Goal: Complete application form: Complete application form

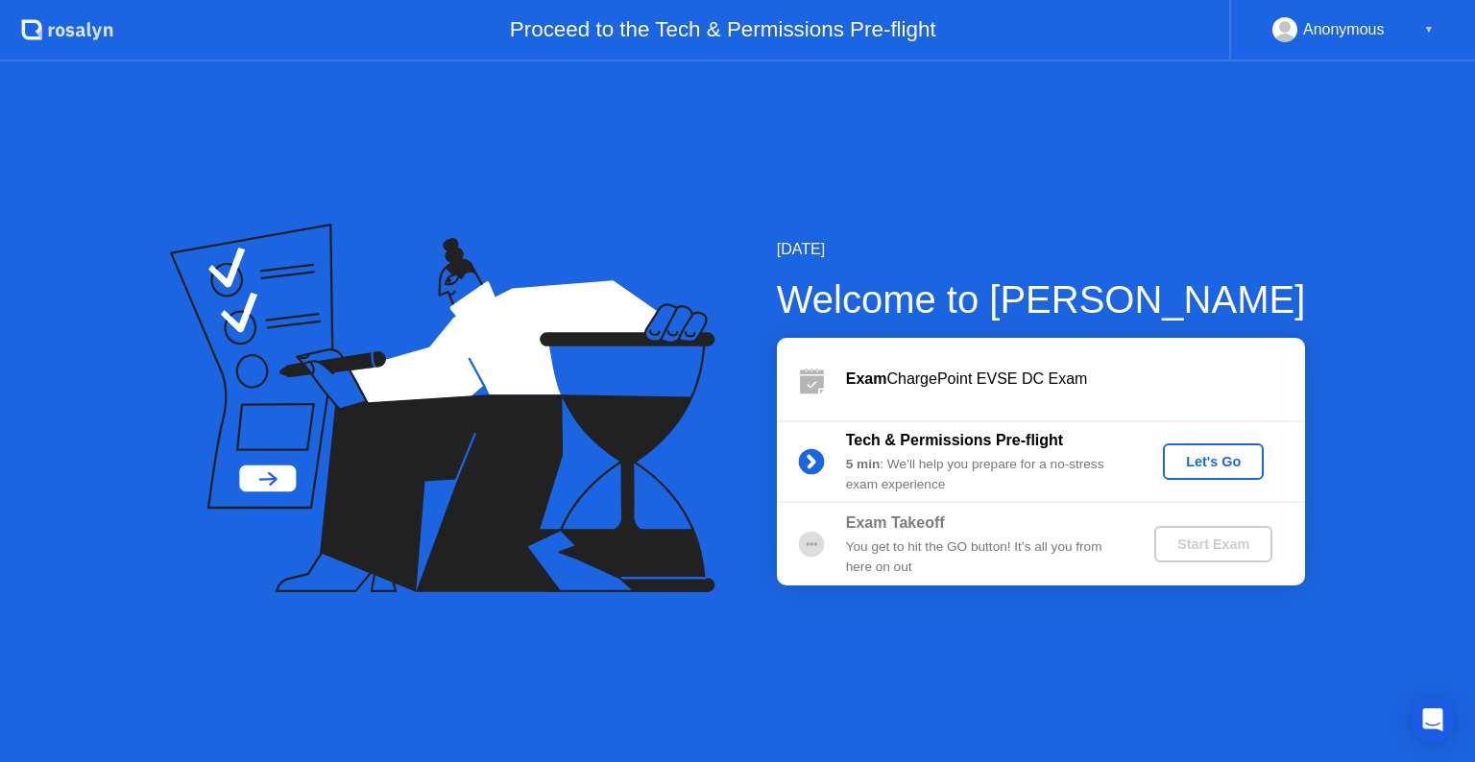
click at [1211, 465] on div "Let's Go" at bounding box center [1212, 461] width 85 height 15
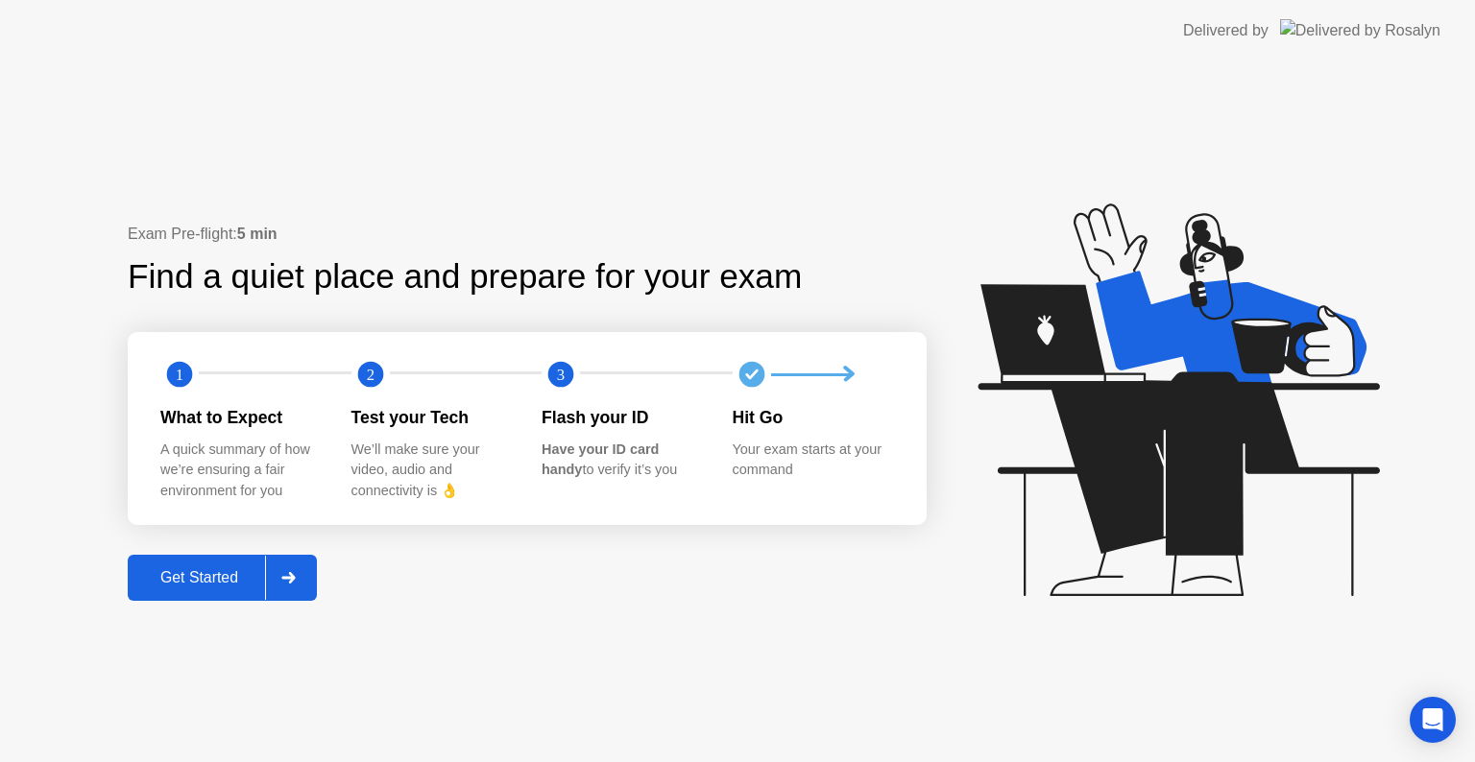
click at [246, 585] on div "Get Started" at bounding box center [199, 577] width 132 height 17
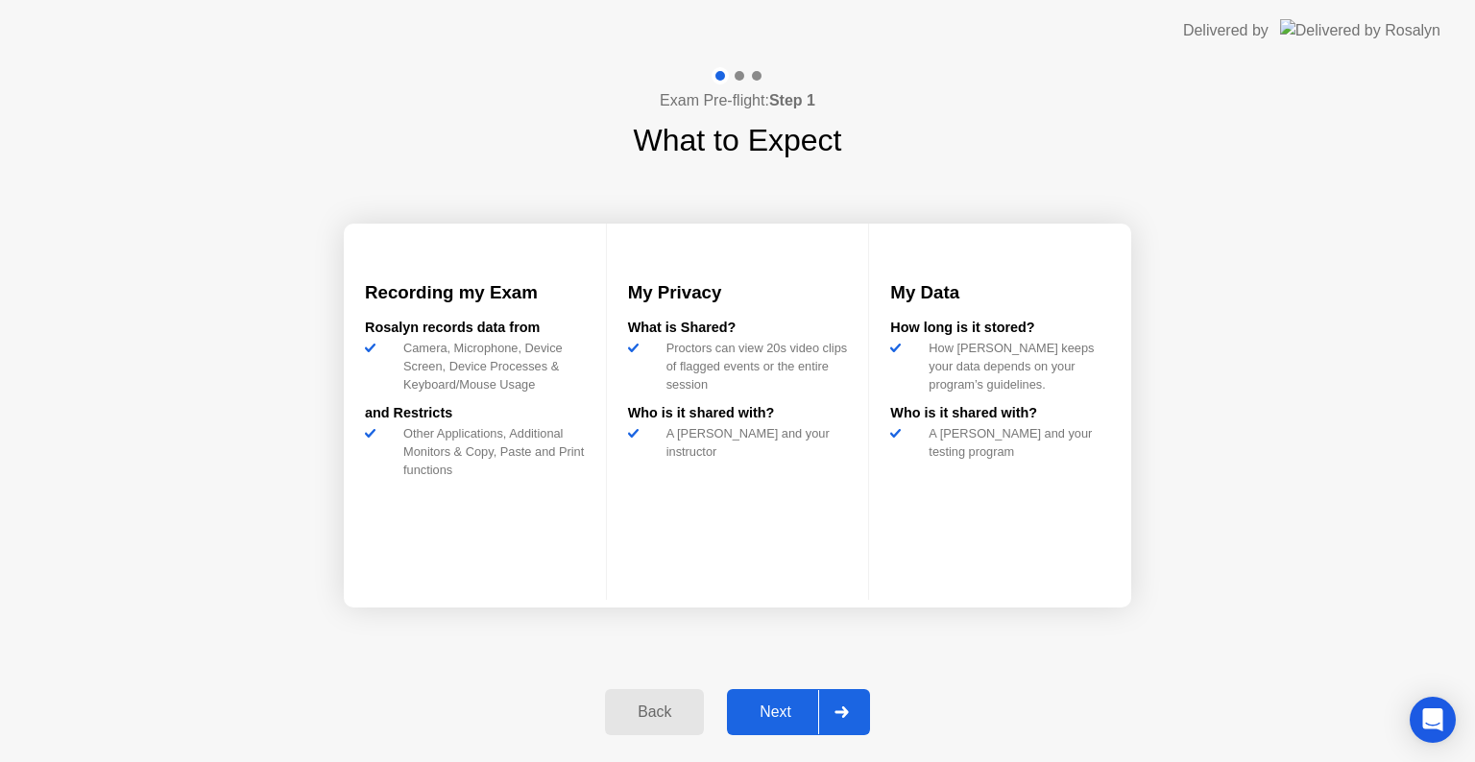
click at [781, 710] on div "Next" at bounding box center [775, 712] width 85 height 17
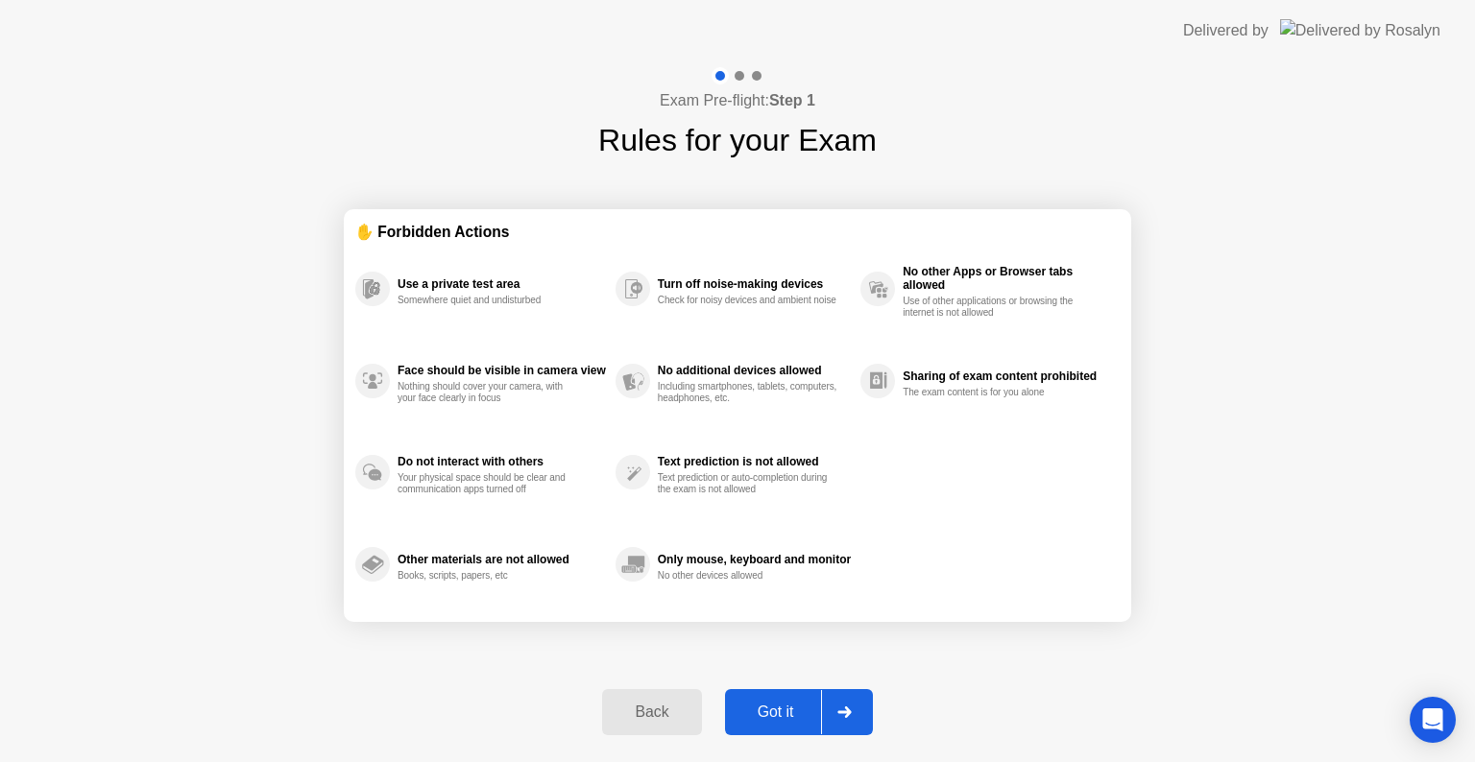
click at [790, 713] on div "Got it" at bounding box center [776, 712] width 90 height 17
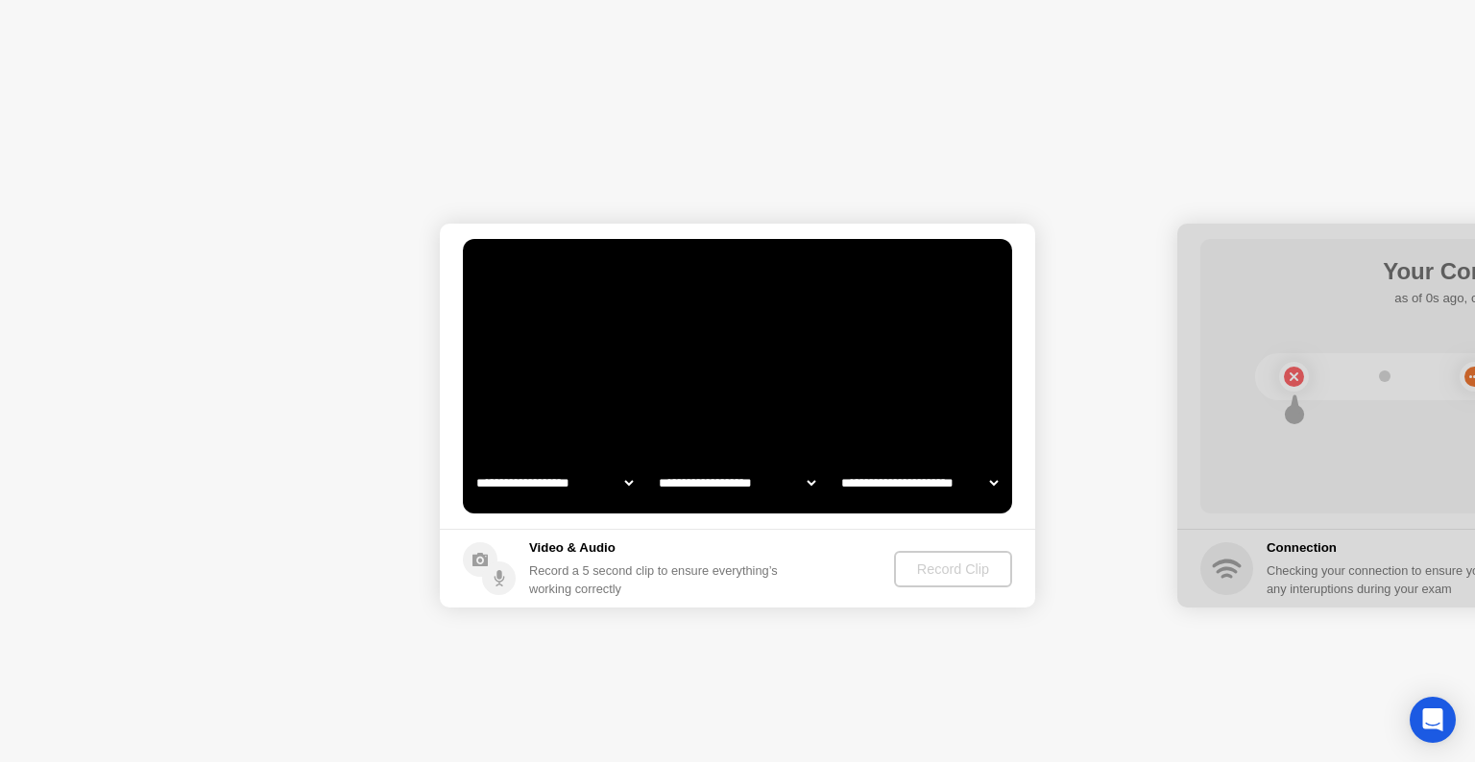
select select "**********"
select select "*******"
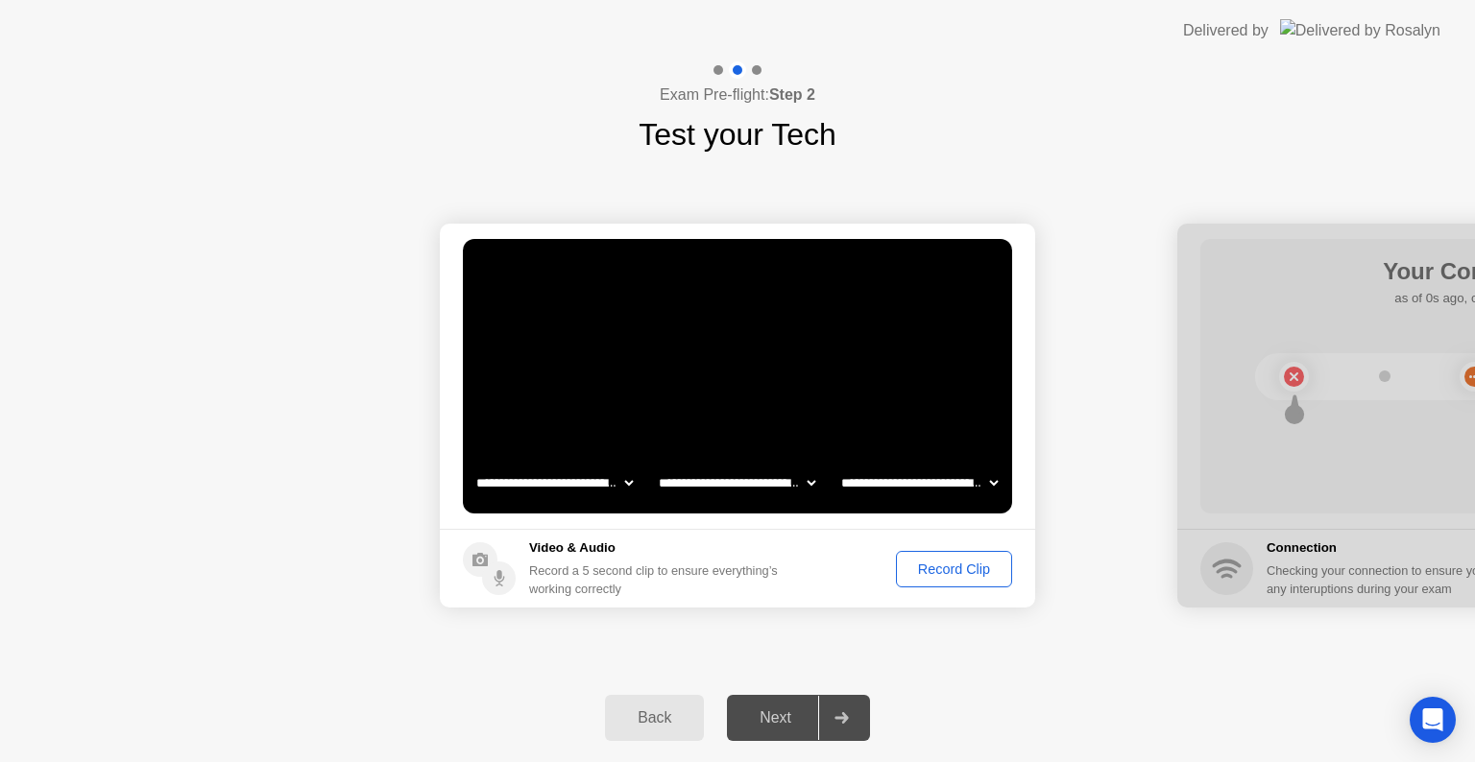
click at [928, 570] on div "Record Clip" at bounding box center [954, 569] width 103 height 15
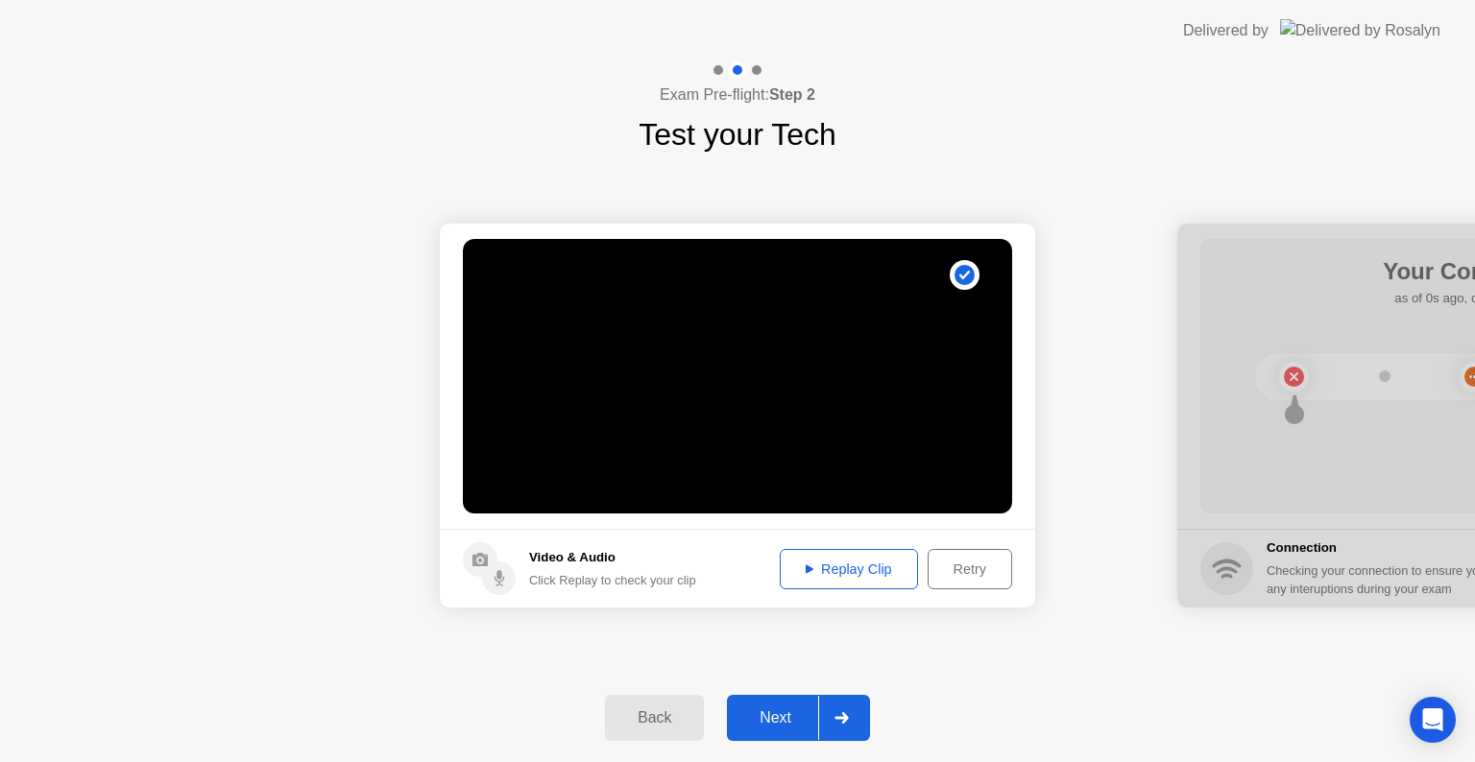
click at [791, 710] on div "Next" at bounding box center [775, 718] width 85 height 17
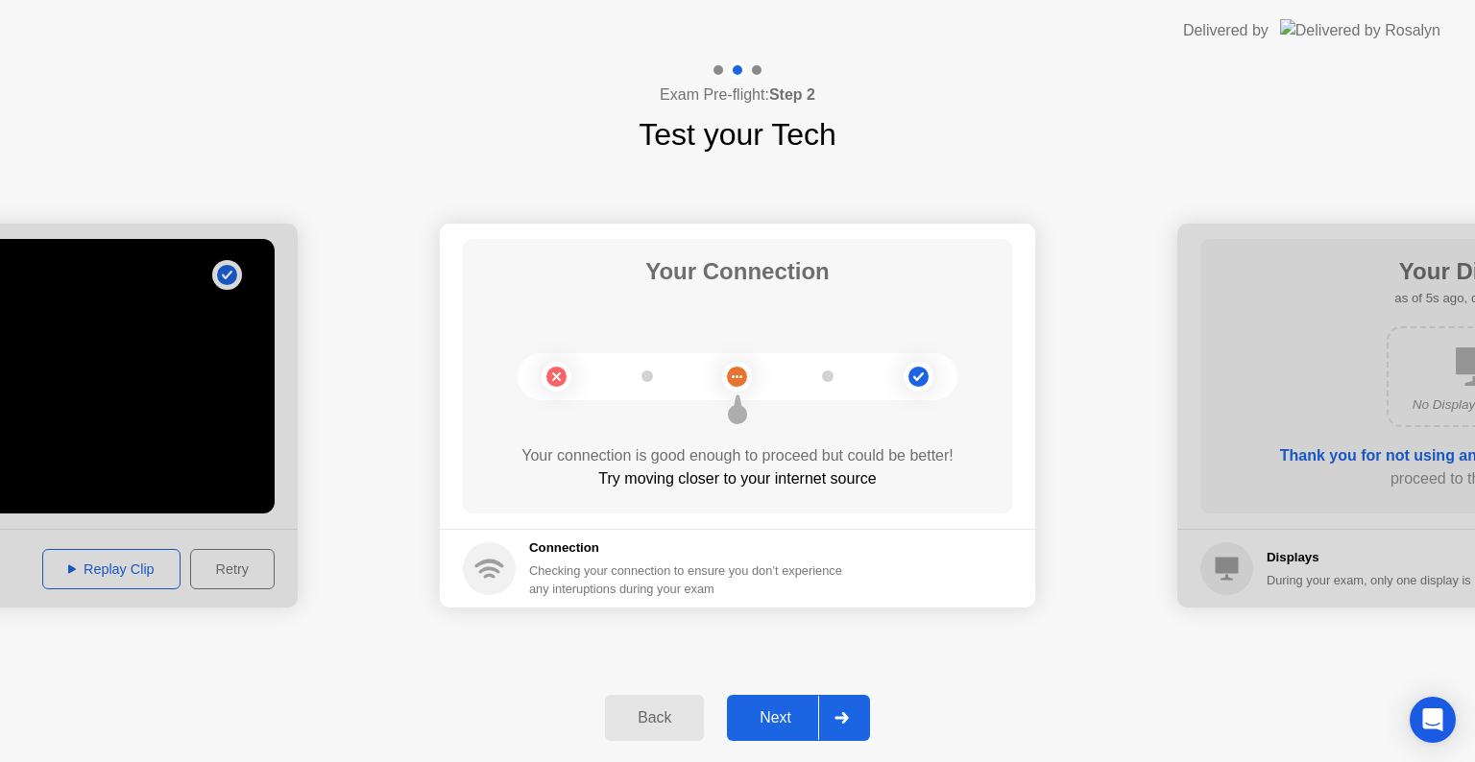
click at [781, 712] on div "Next" at bounding box center [775, 718] width 85 height 17
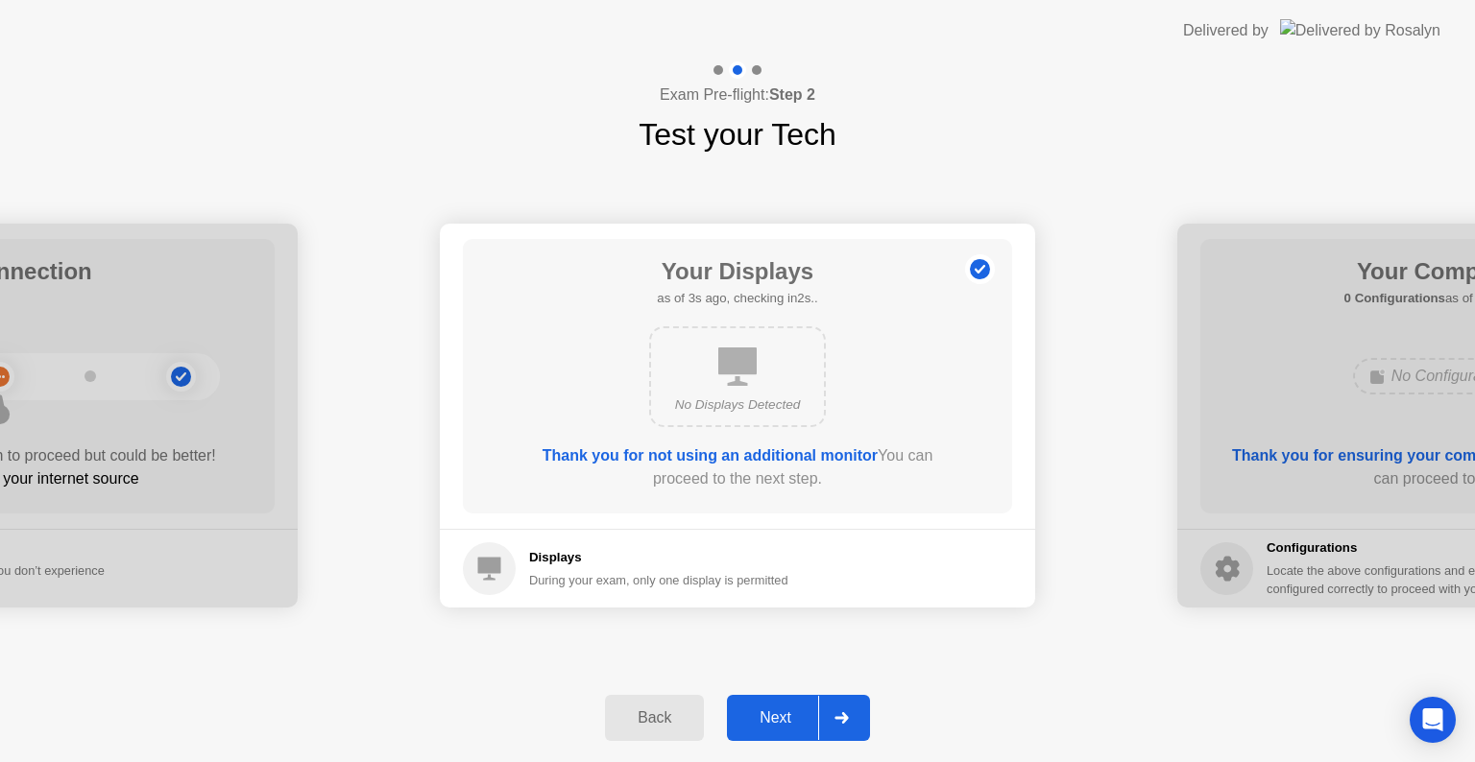
click at [792, 714] on div "Next" at bounding box center [775, 718] width 85 height 17
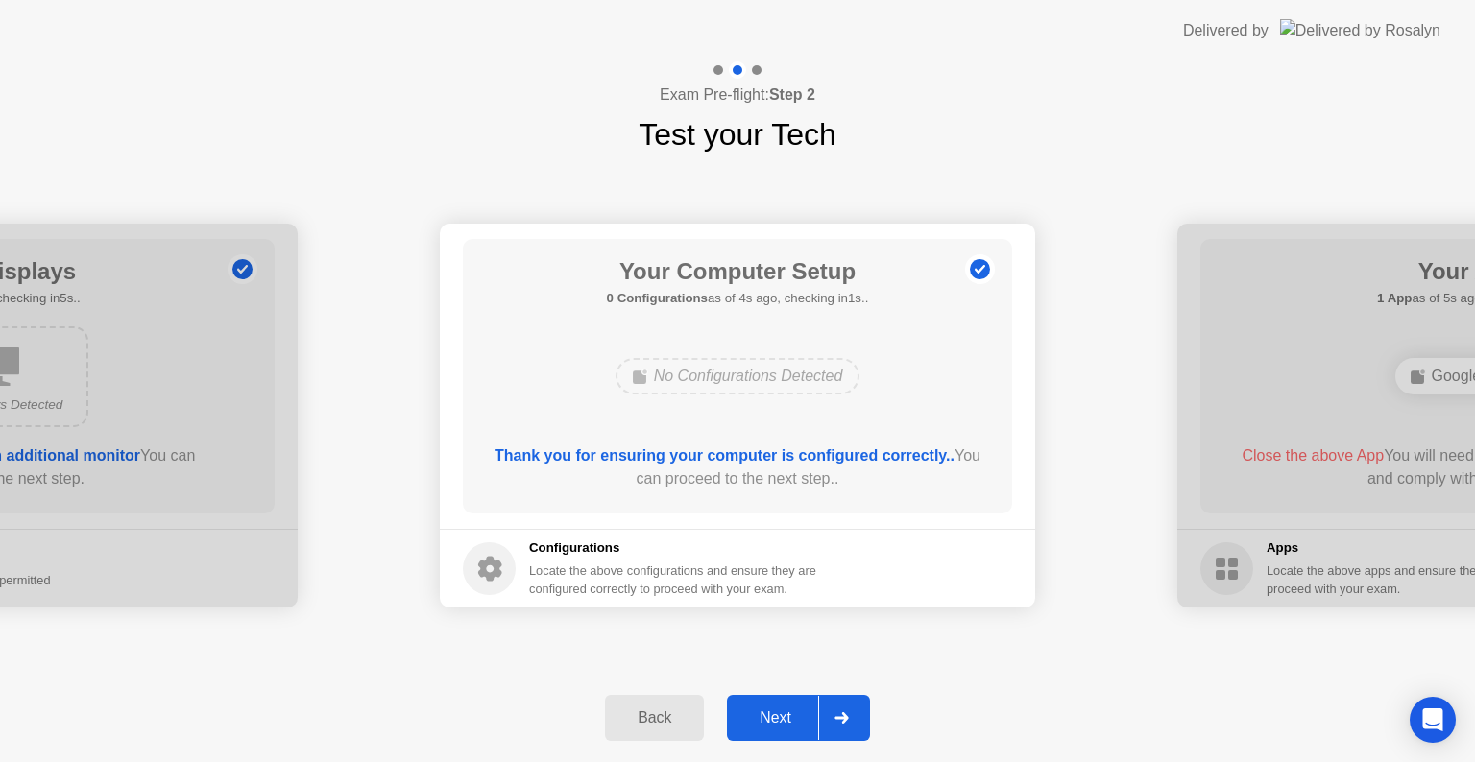
click at [792, 711] on div "Next" at bounding box center [775, 718] width 85 height 17
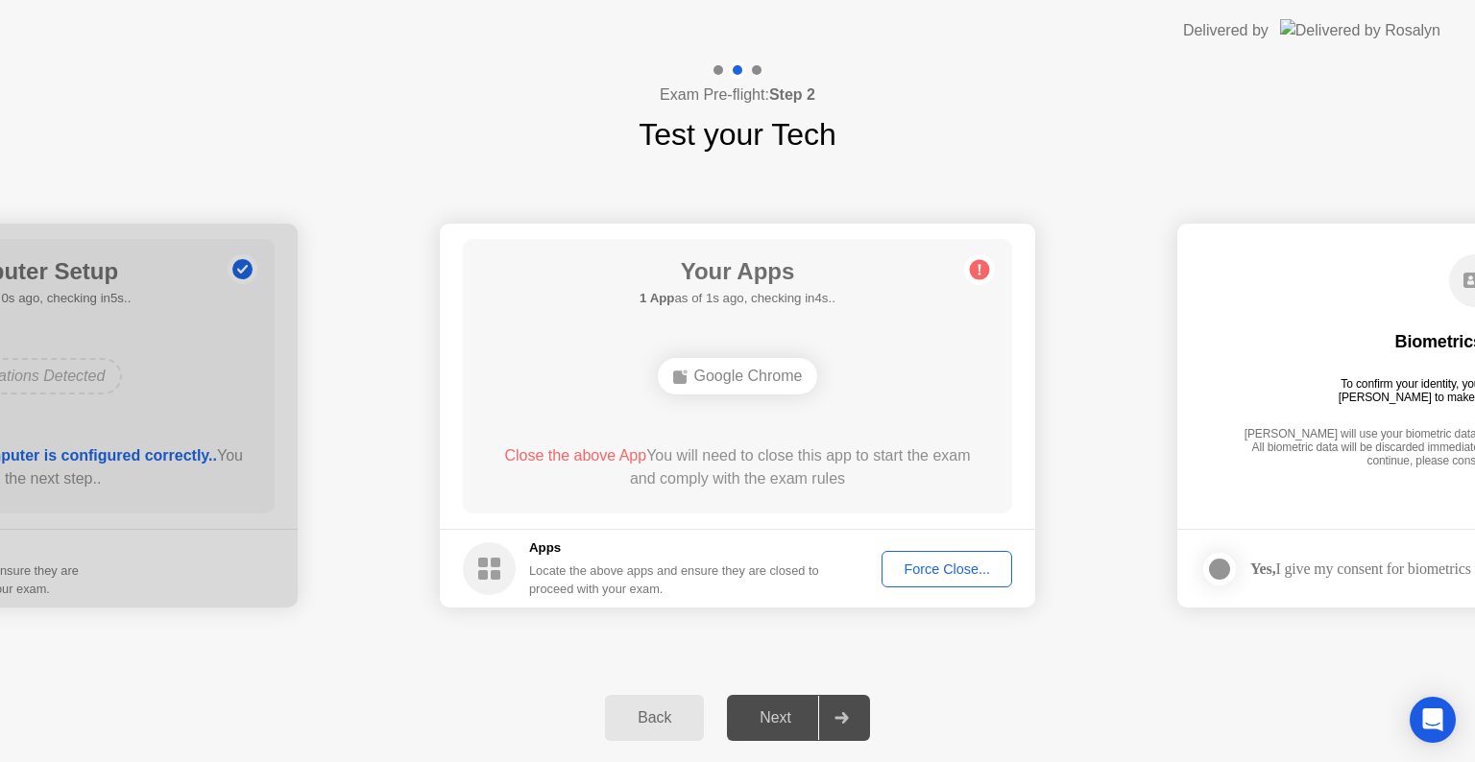
click at [737, 376] on div "Google Chrome" at bounding box center [738, 376] width 160 height 36
click at [979, 266] on icon at bounding box center [979, 270] width 3 height 11
click at [729, 375] on div "Google Chrome" at bounding box center [738, 376] width 160 height 36
click at [593, 460] on span "Close the above App" at bounding box center [575, 455] width 142 height 16
click at [919, 562] on div "Force Close..." at bounding box center [946, 569] width 117 height 15
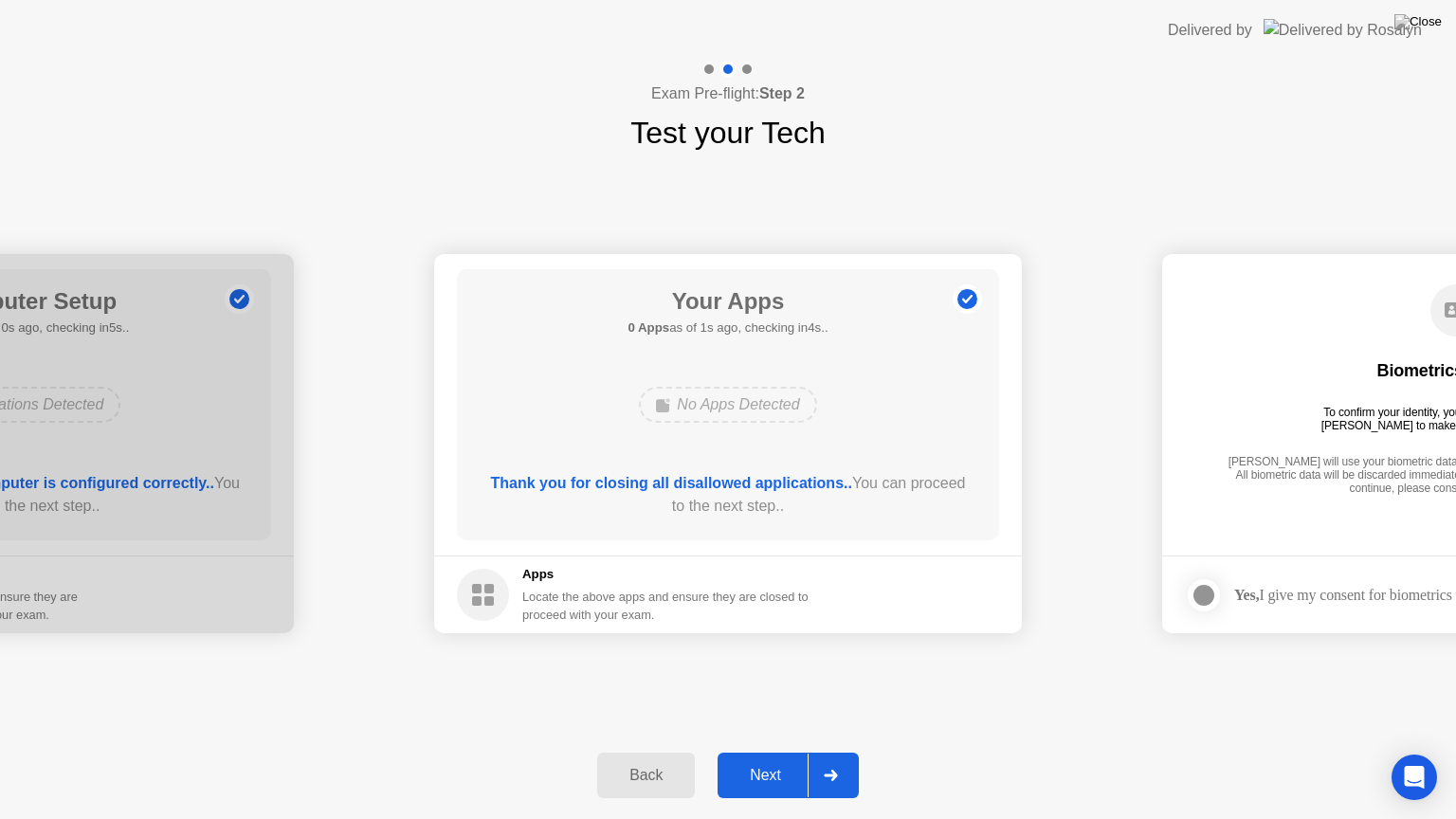
click at [793, 751] on div "Next" at bounding box center [765, 775] width 84 height 17
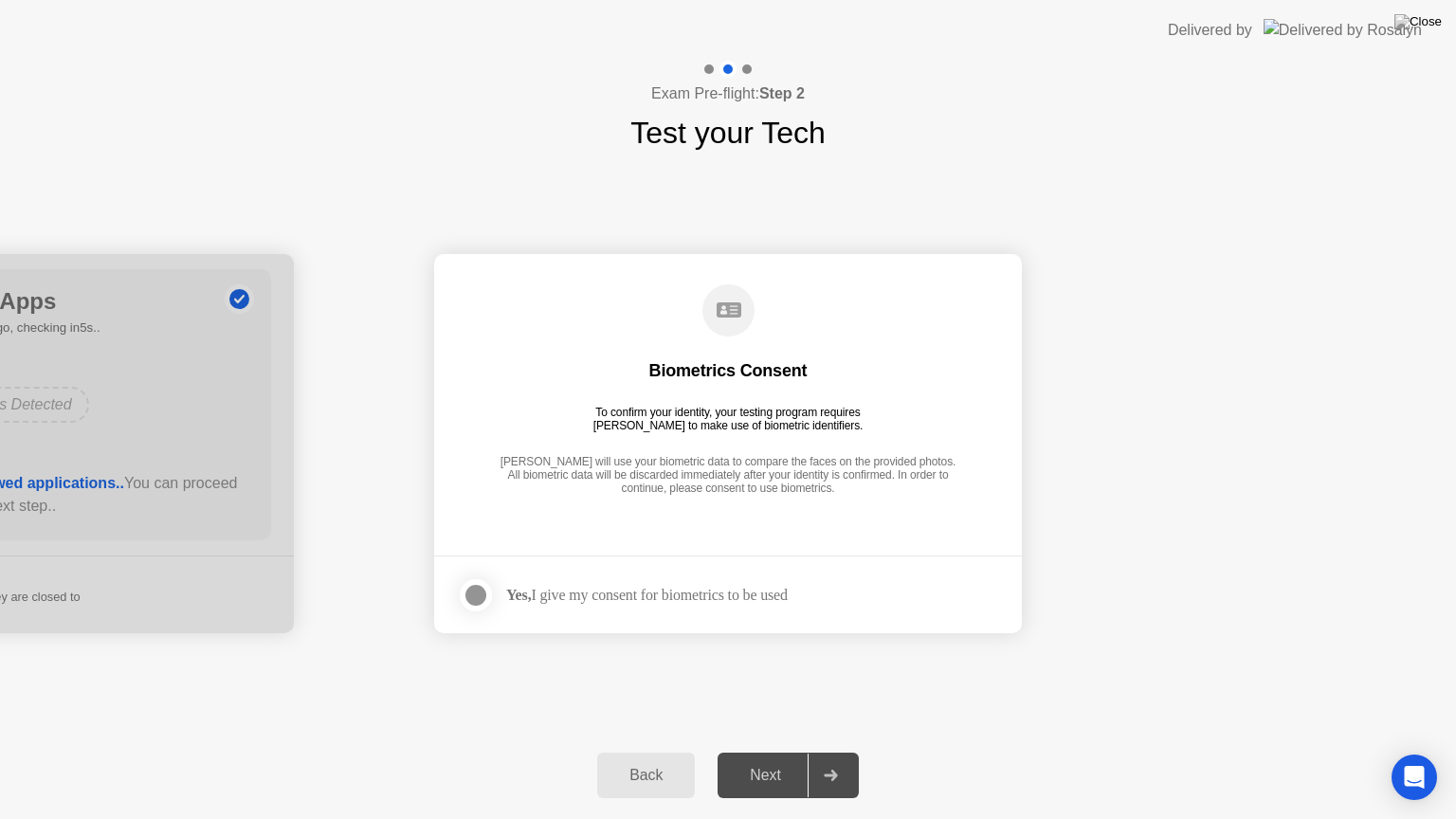
click at [477, 593] on div at bounding box center [475, 594] width 23 height 23
click at [758, 751] on div "Next" at bounding box center [765, 775] width 84 height 17
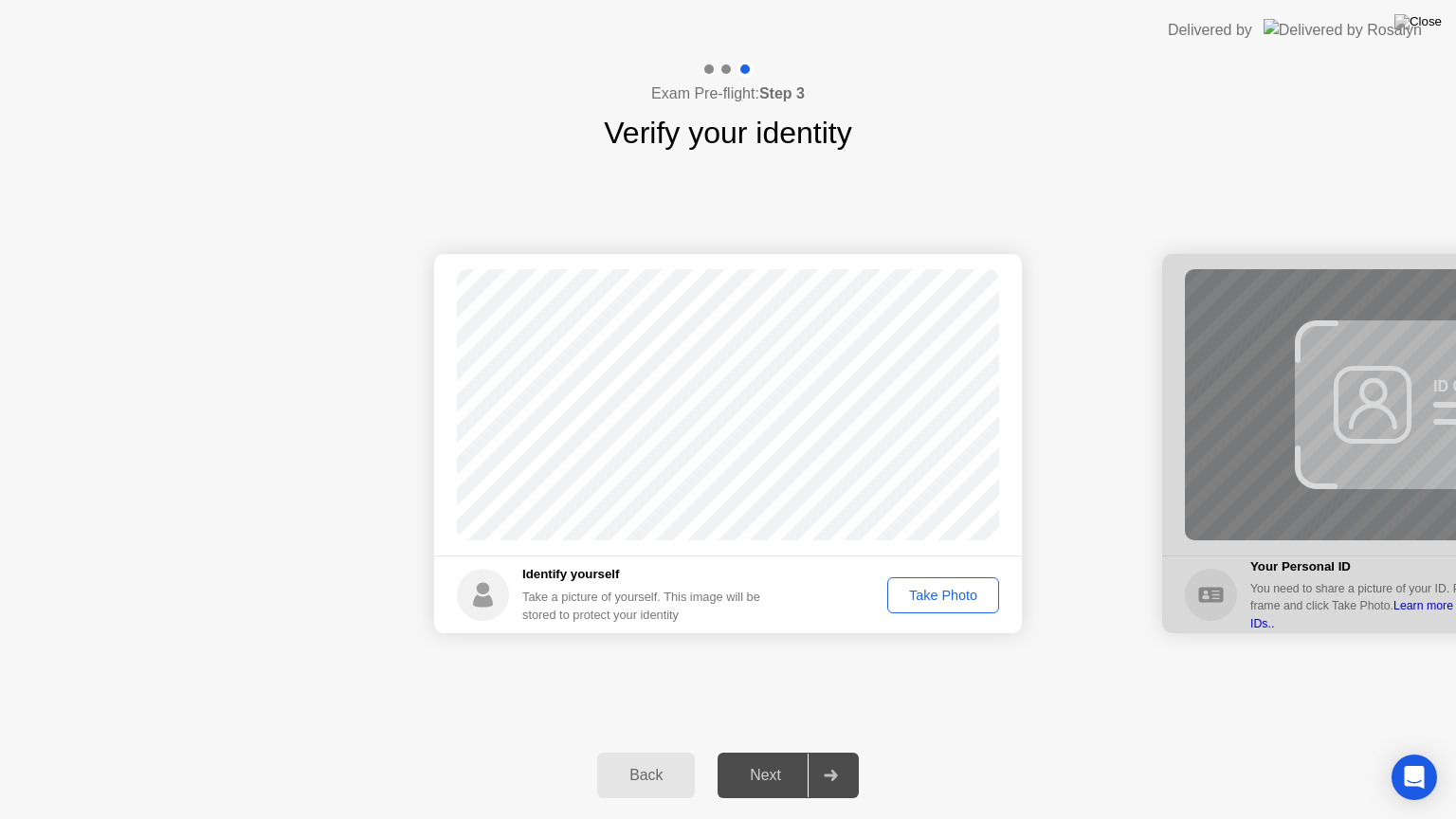
click at [940, 593] on div "Take Photo" at bounding box center [943, 594] width 99 height 15
click at [785, 751] on div "Next" at bounding box center [765, 775] width 84 height 17
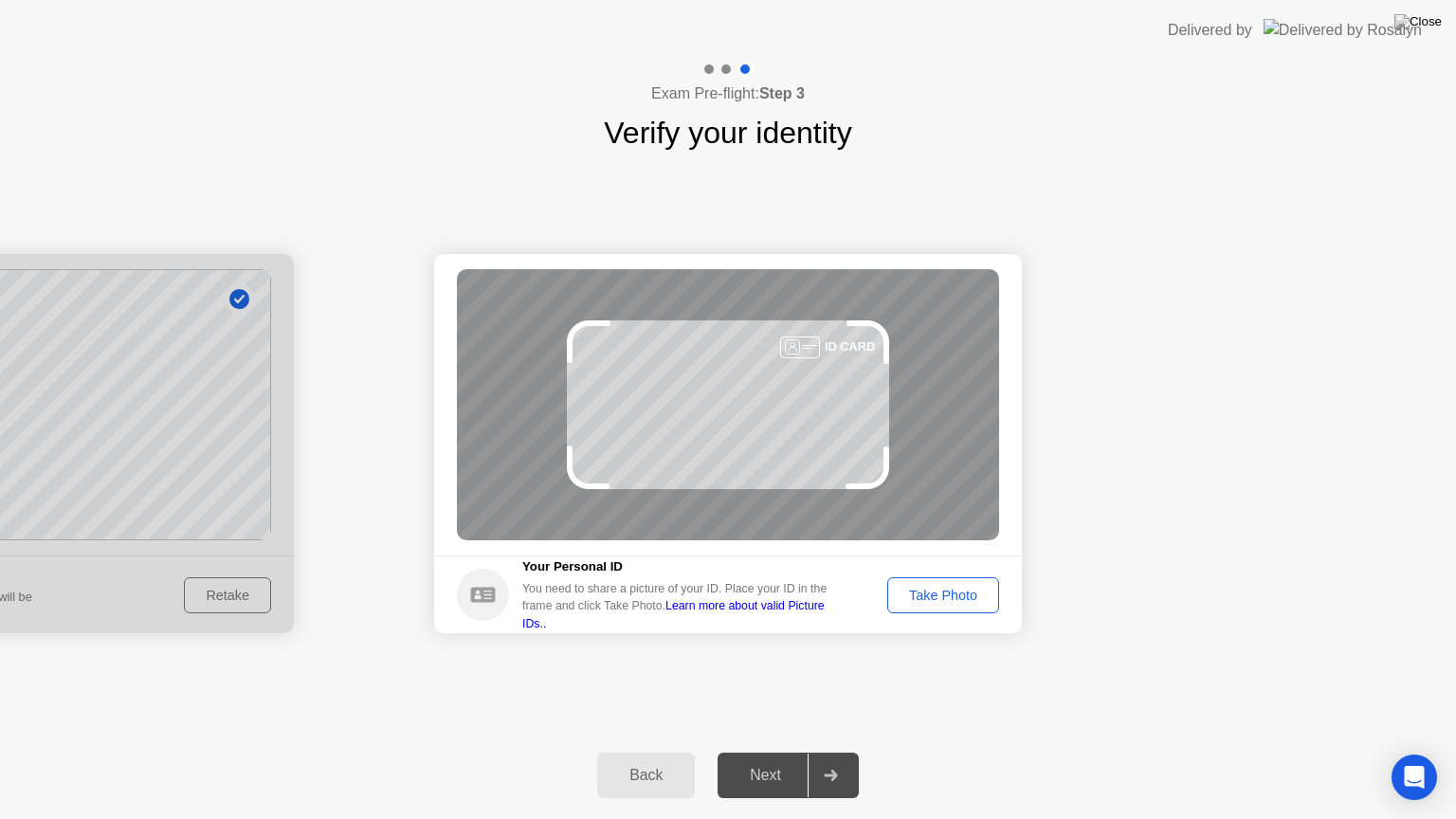
click at [944, 593] on div "Take Photo" at bounding box center [943, 594] width 99 height 15
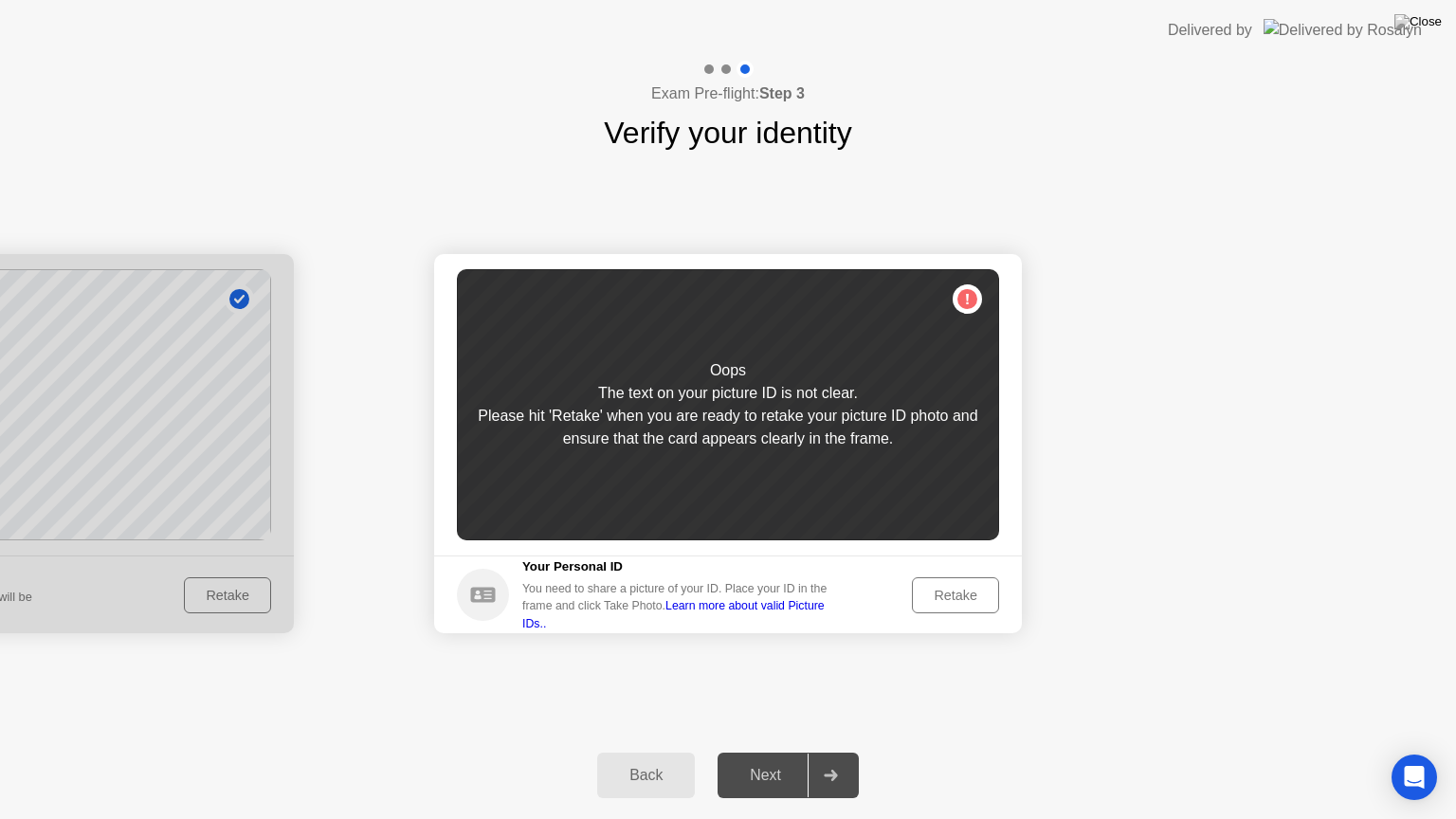
click at [956, 593] on div "Retake" at bounding box center [955, 594] width 74 height 15
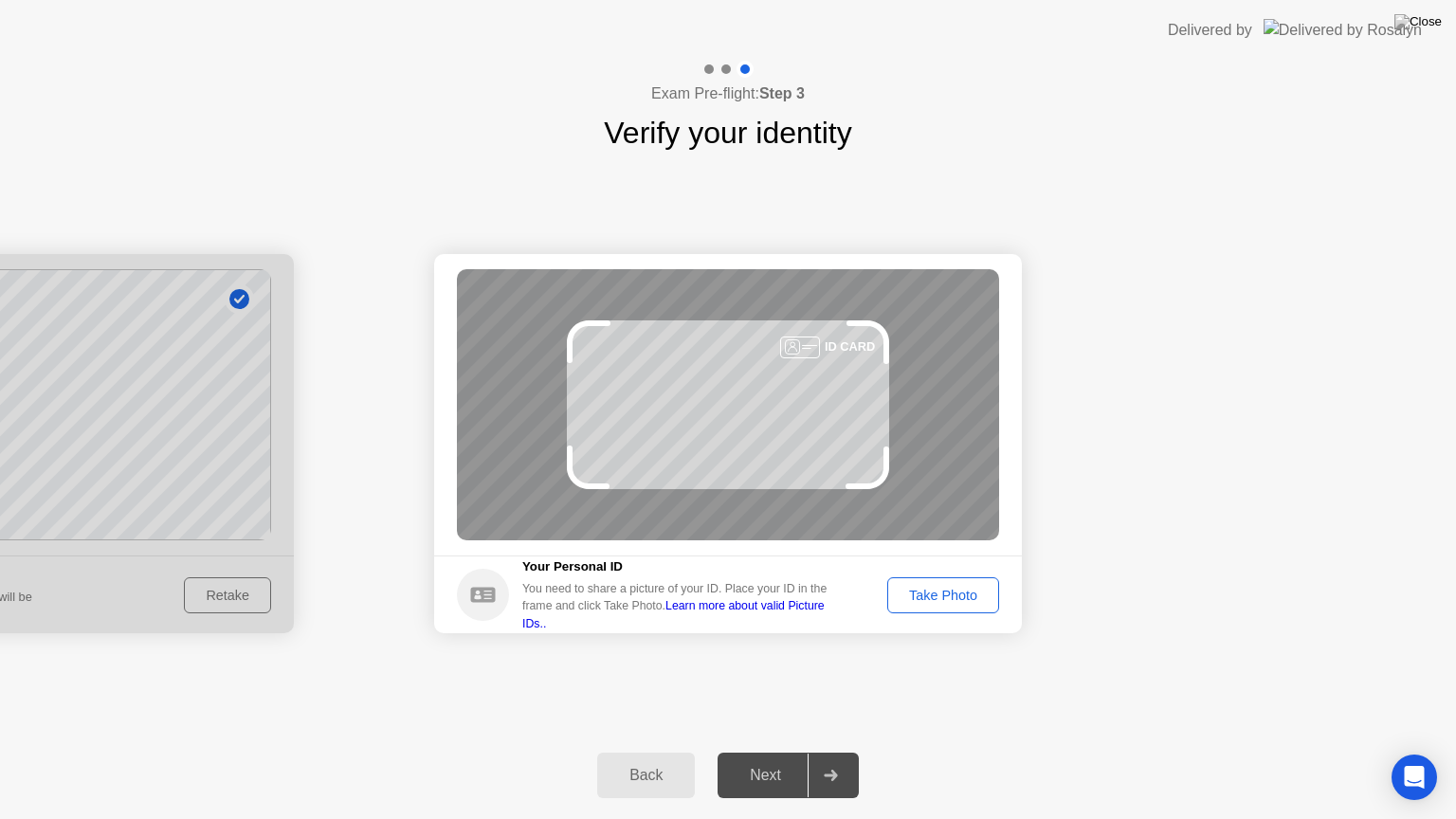
click at [945, 591] on div "Take Photo" at bounding box center [943, 594] width 99 height 15
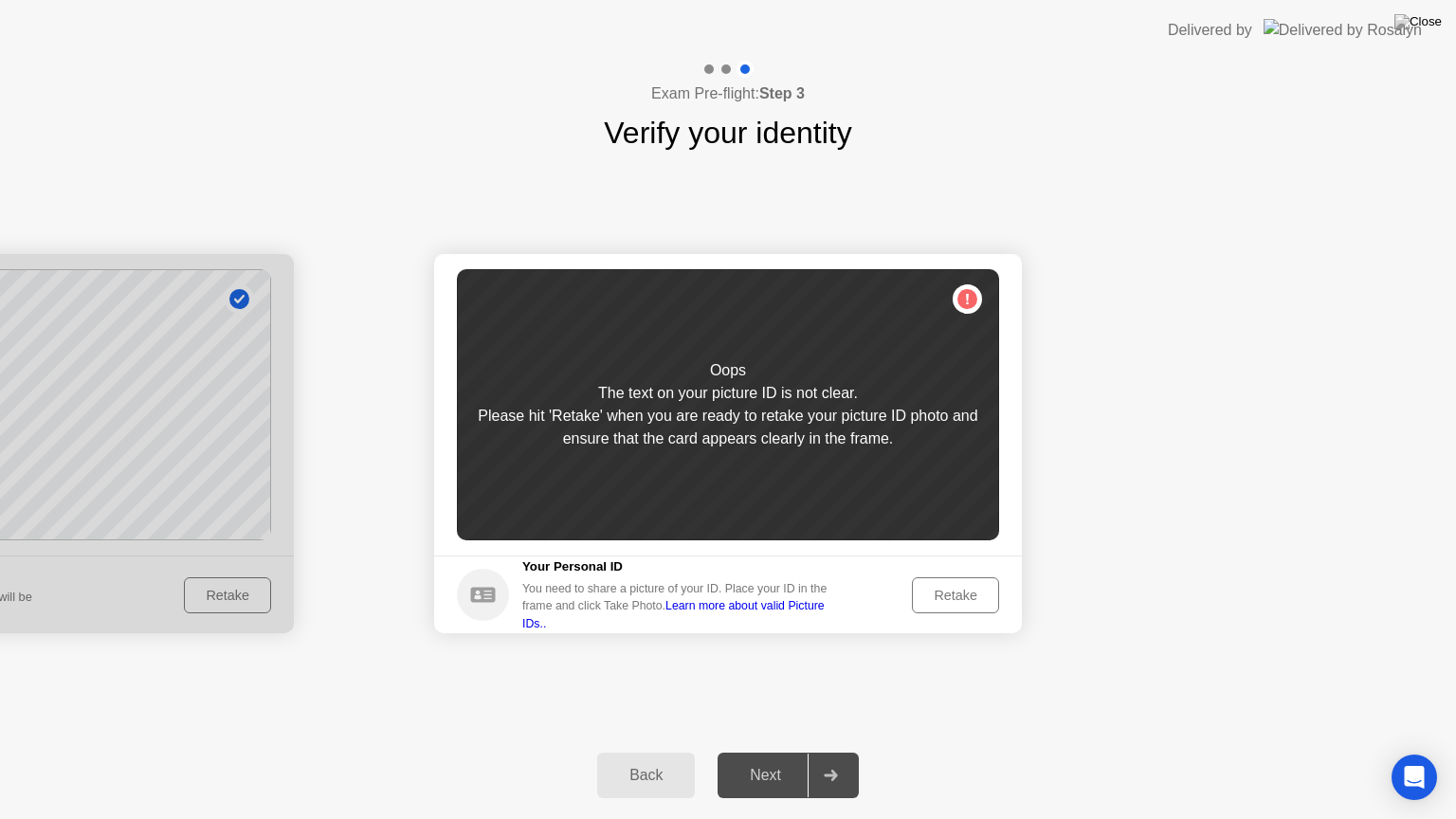
click at [953, 587] on div "Retake" at bounding box center [955, 594] width 74 height 15
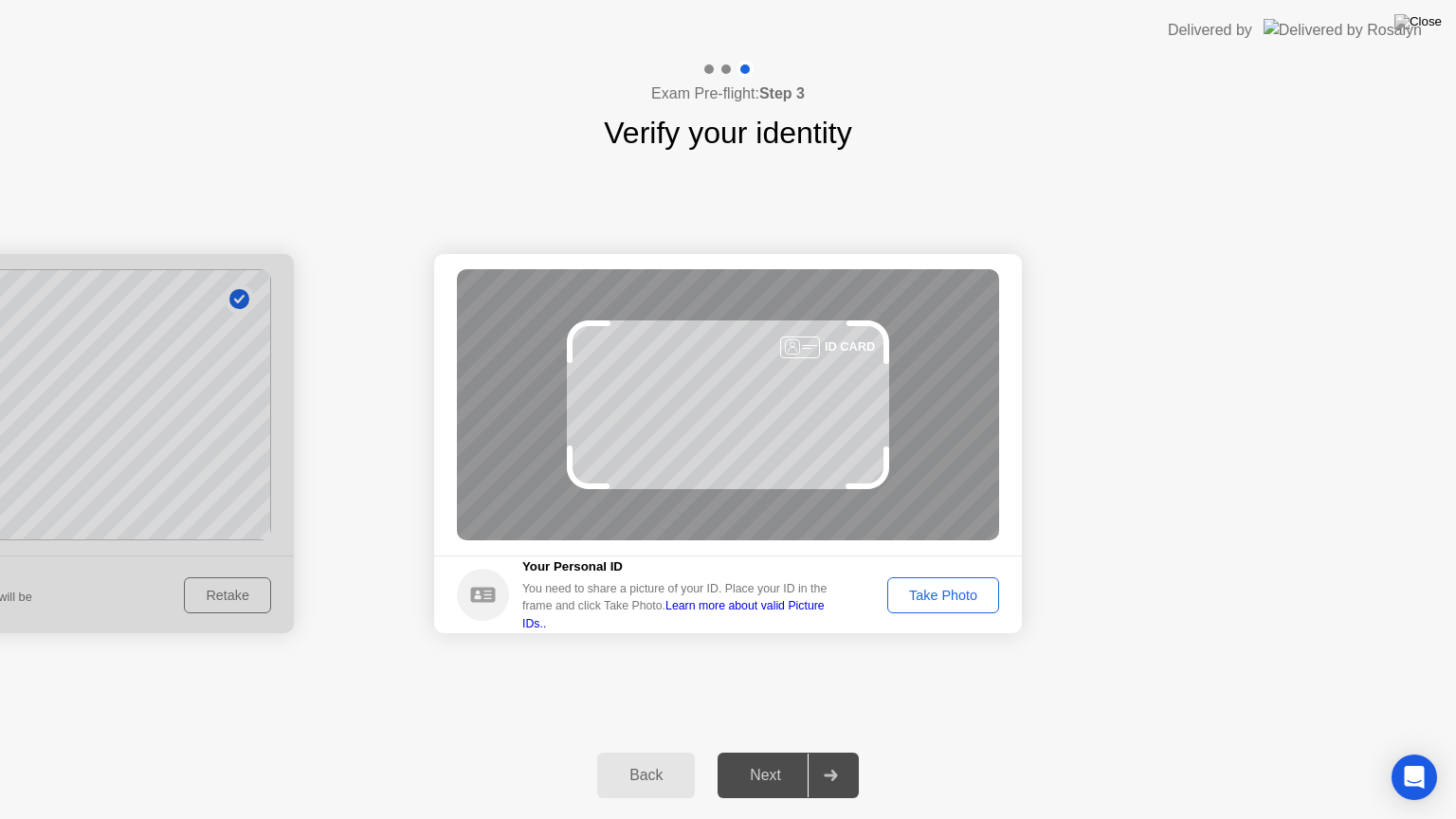
click at [954, 592] on div "Take Photo" at bounding box center [943, 594] width 99 height 15
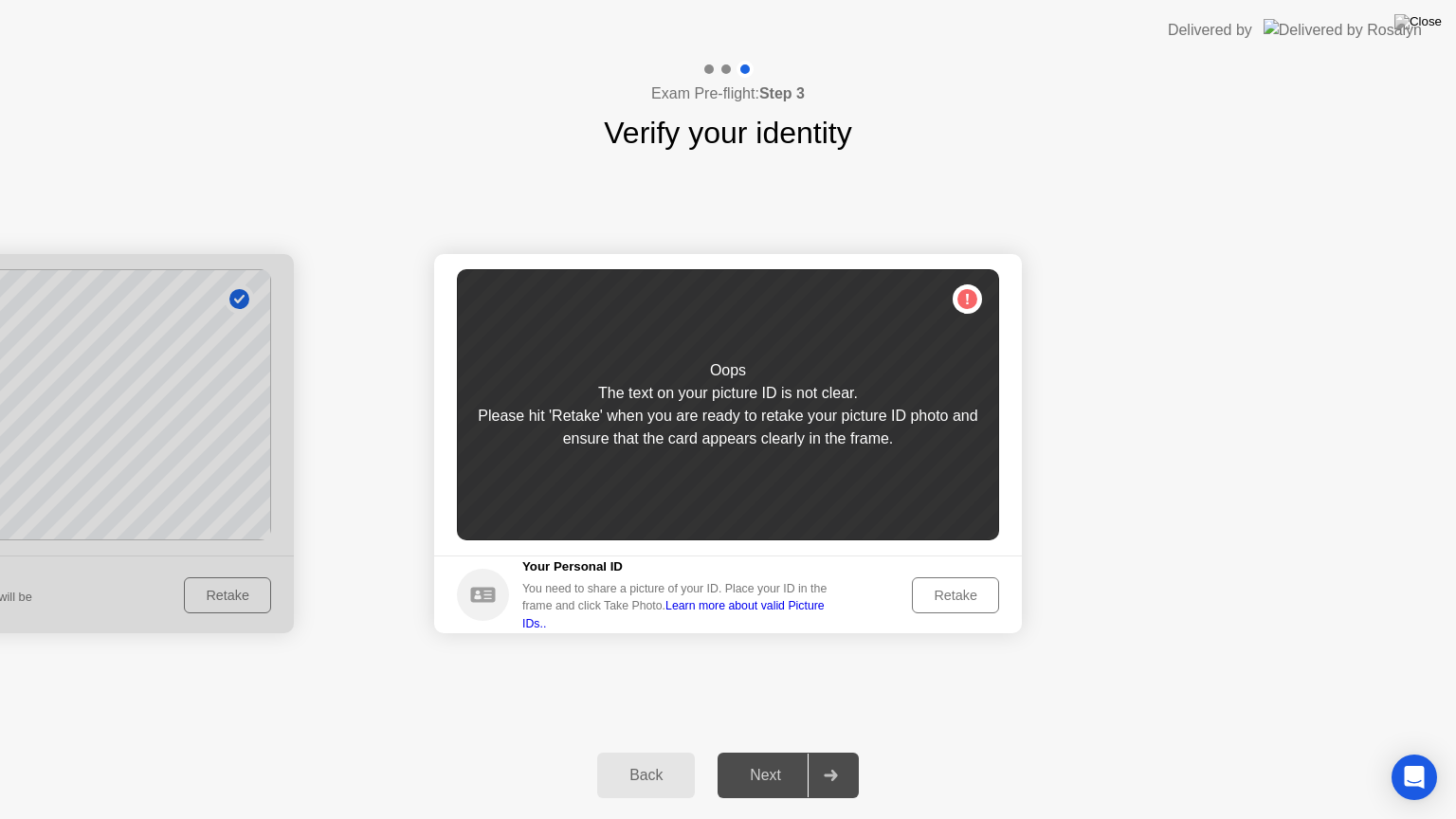
click at [942, 587] on div "Retake" at bounding box center [955, 594] width 74 height 15
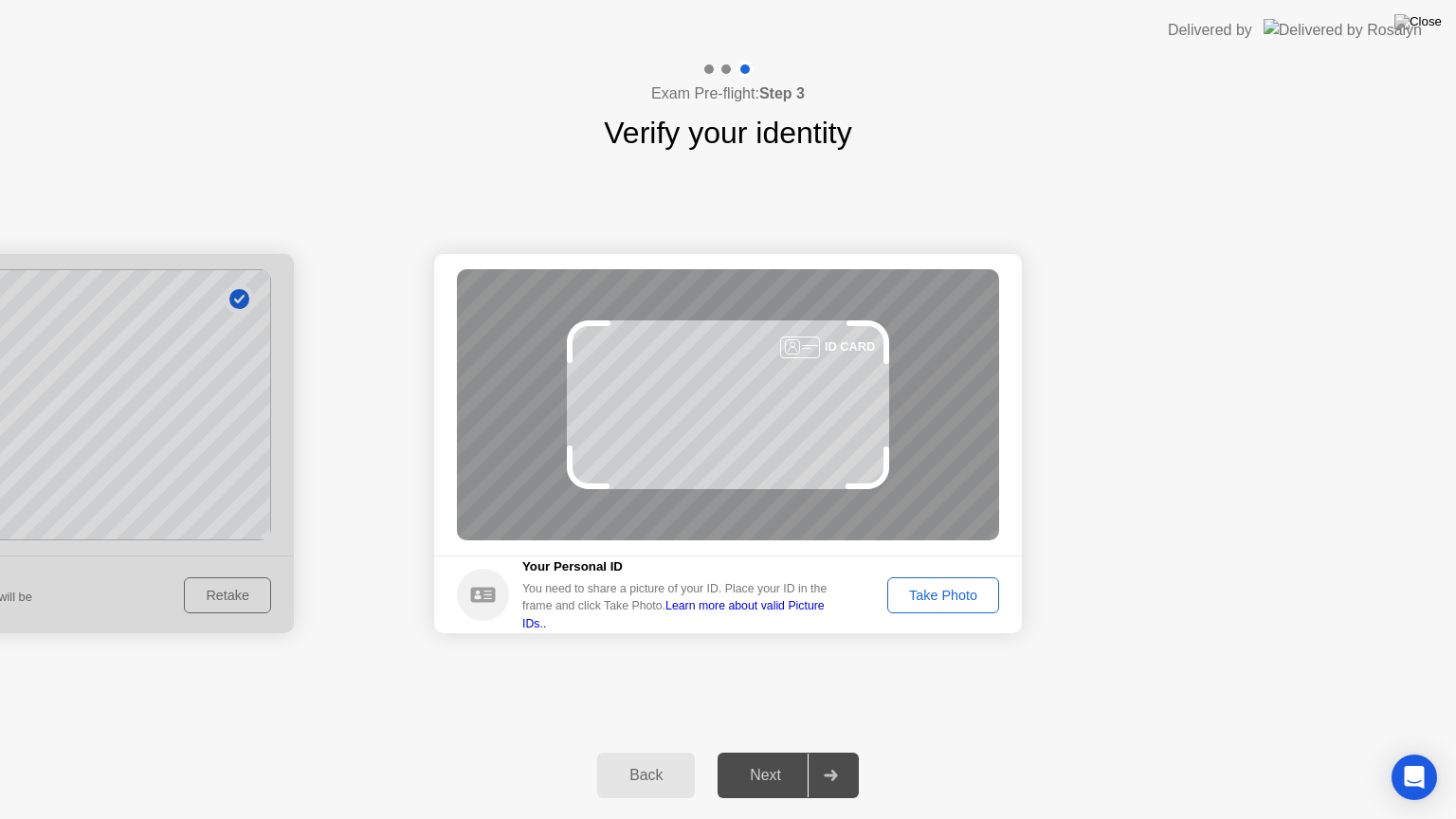
click at [933, 588] on div "Take Photo" at bounding box center [943, 594] width 99 height 15
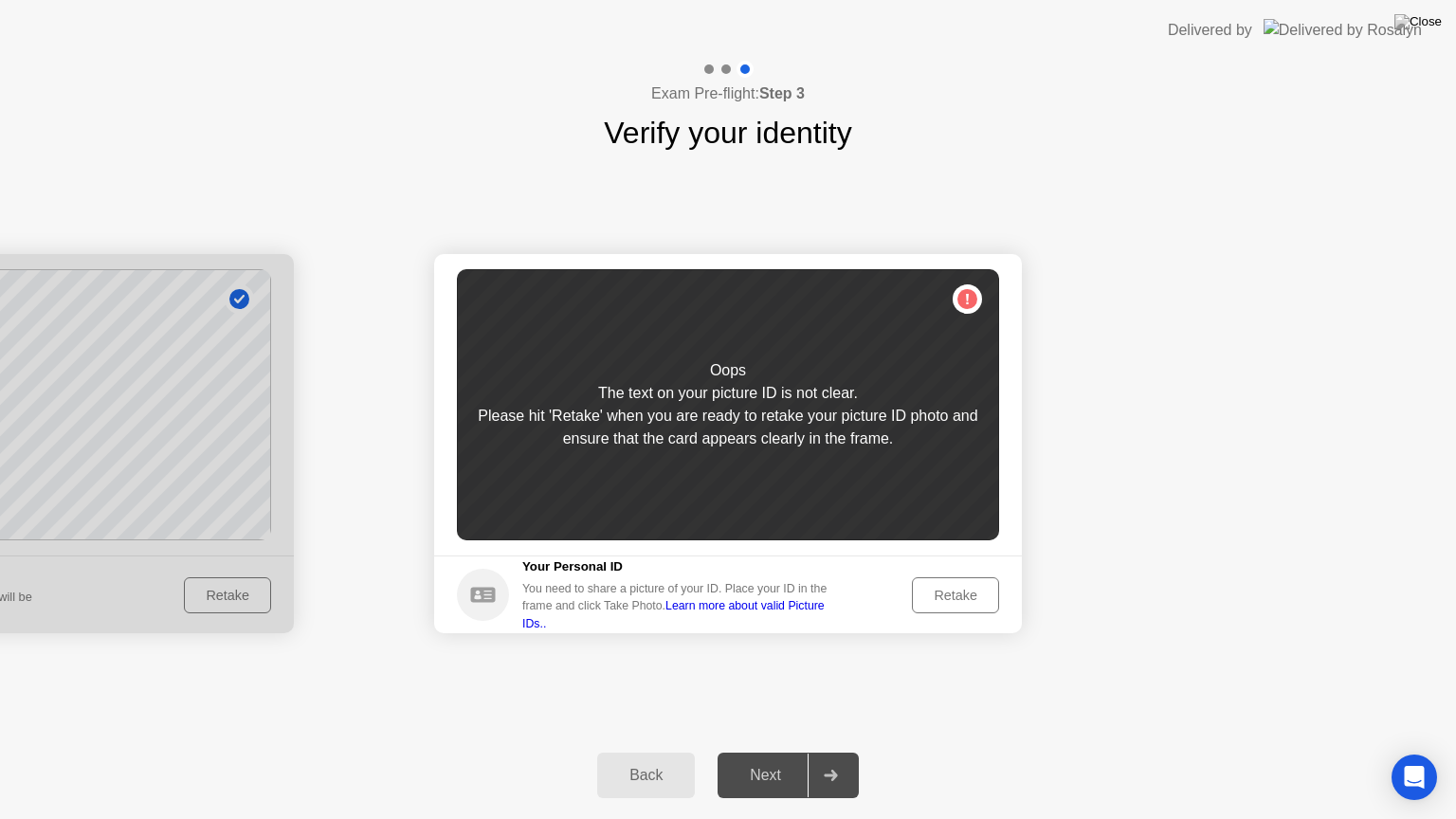
click at [933, 588] on div "Retake" at bounding box center [955, 594] width 74 height 15
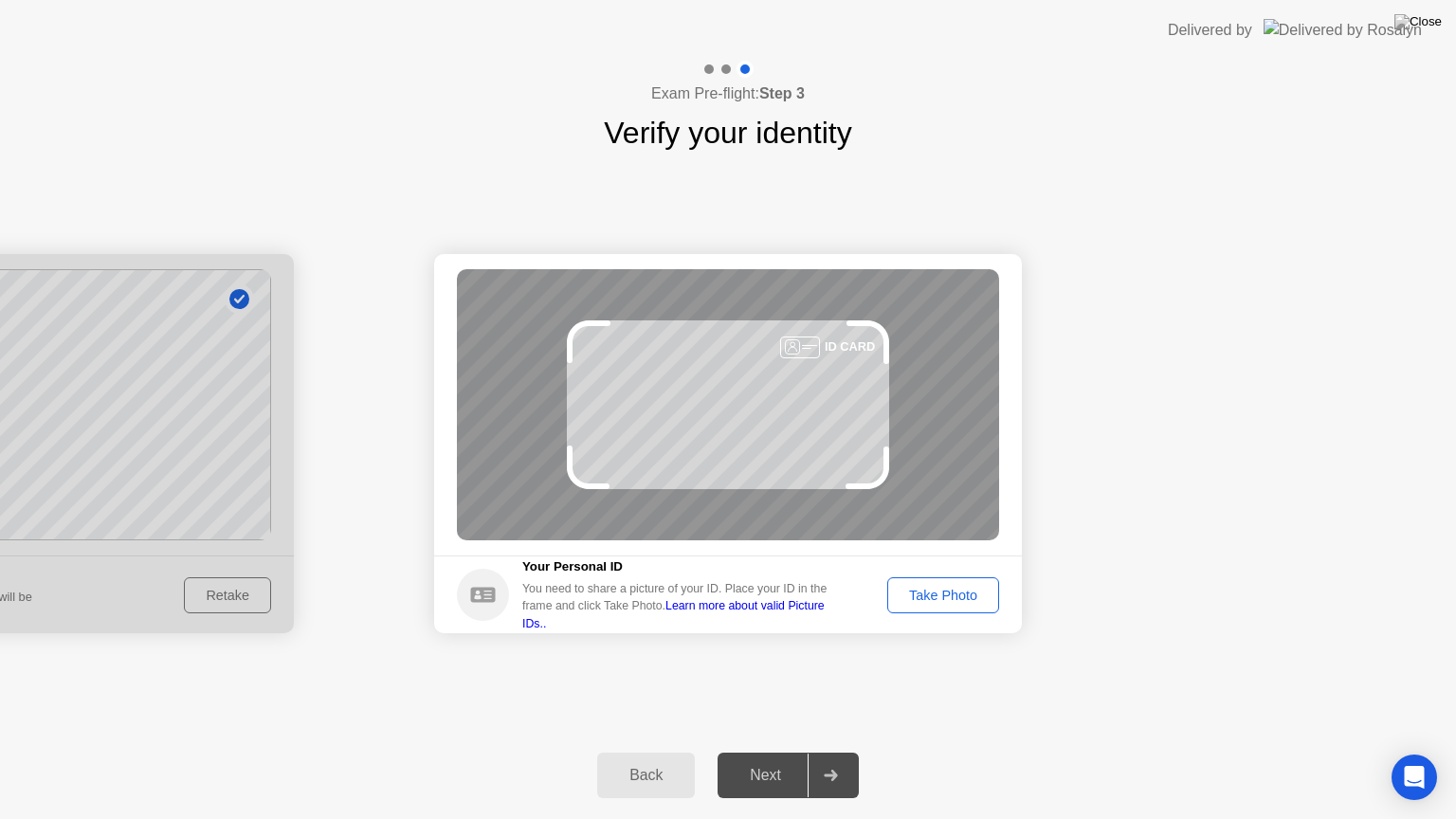
click at [933, 588] on div "Take Photo" at bounding box center [943, 594] width 99 height 15
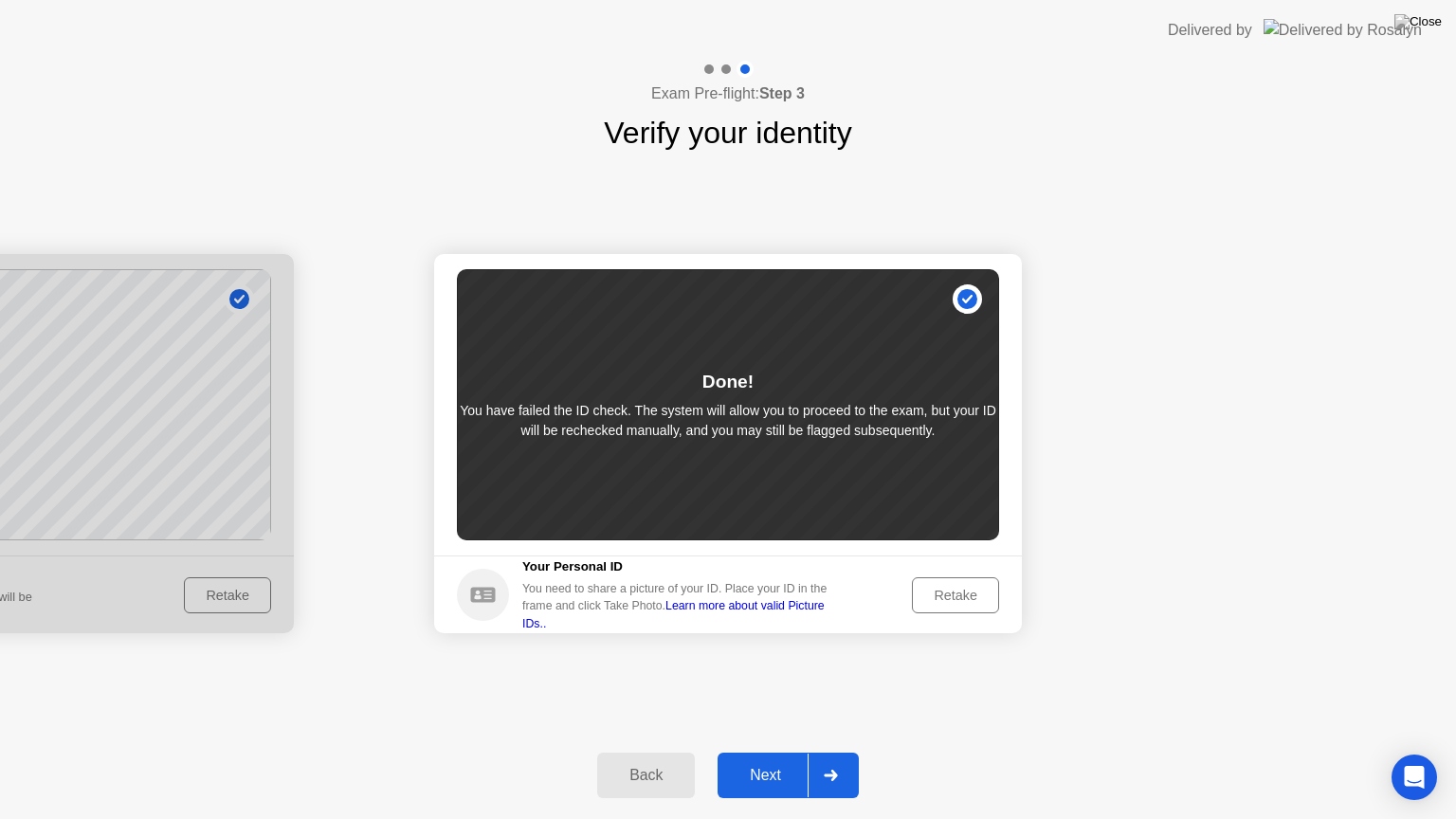
click at [762, 751] on div "Next" at bounding box center [765, 775] width 84 height 17
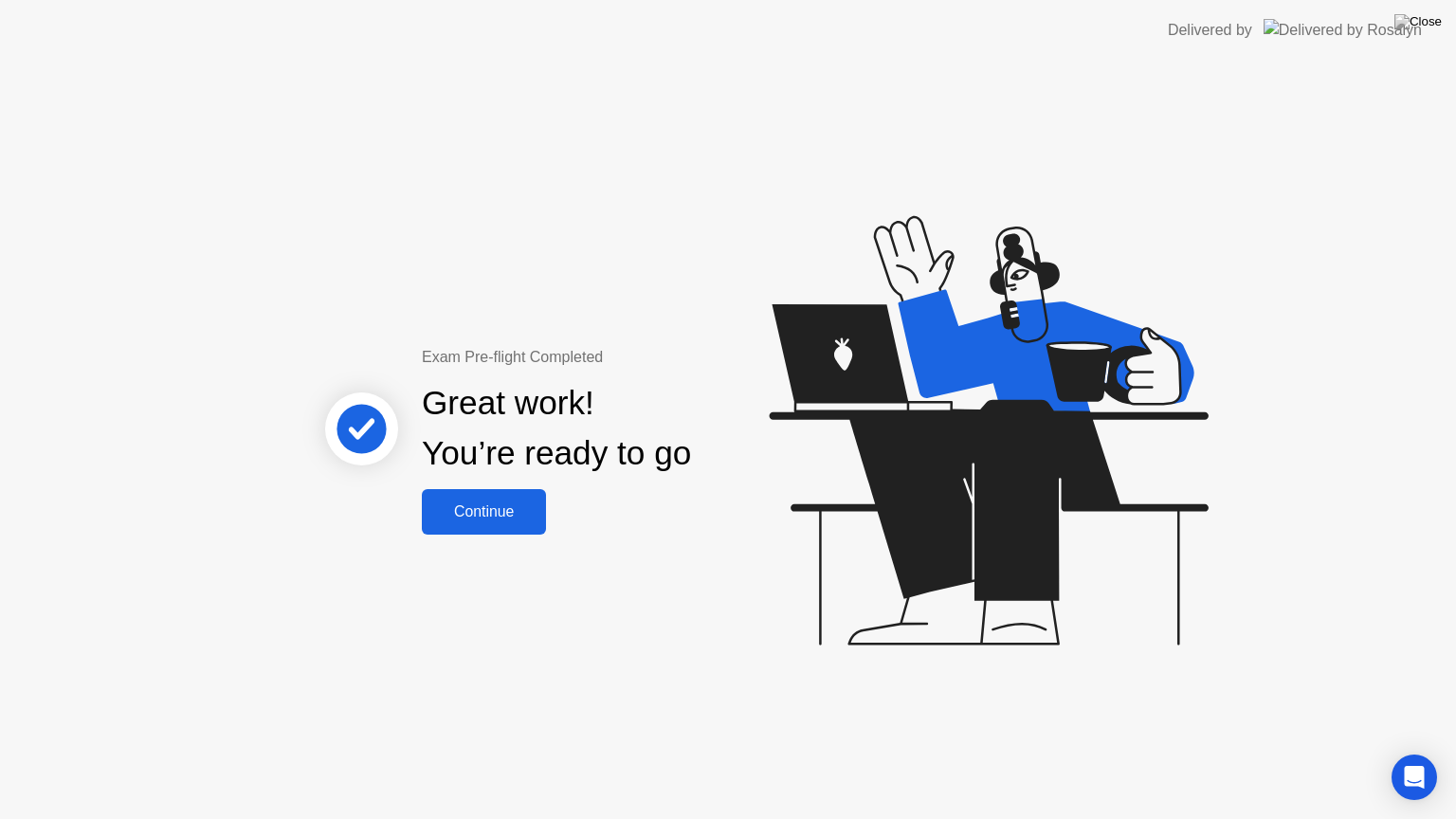
click at [498, 525] on button "Continue" at bounding box center [484, 511] width 124 height 45
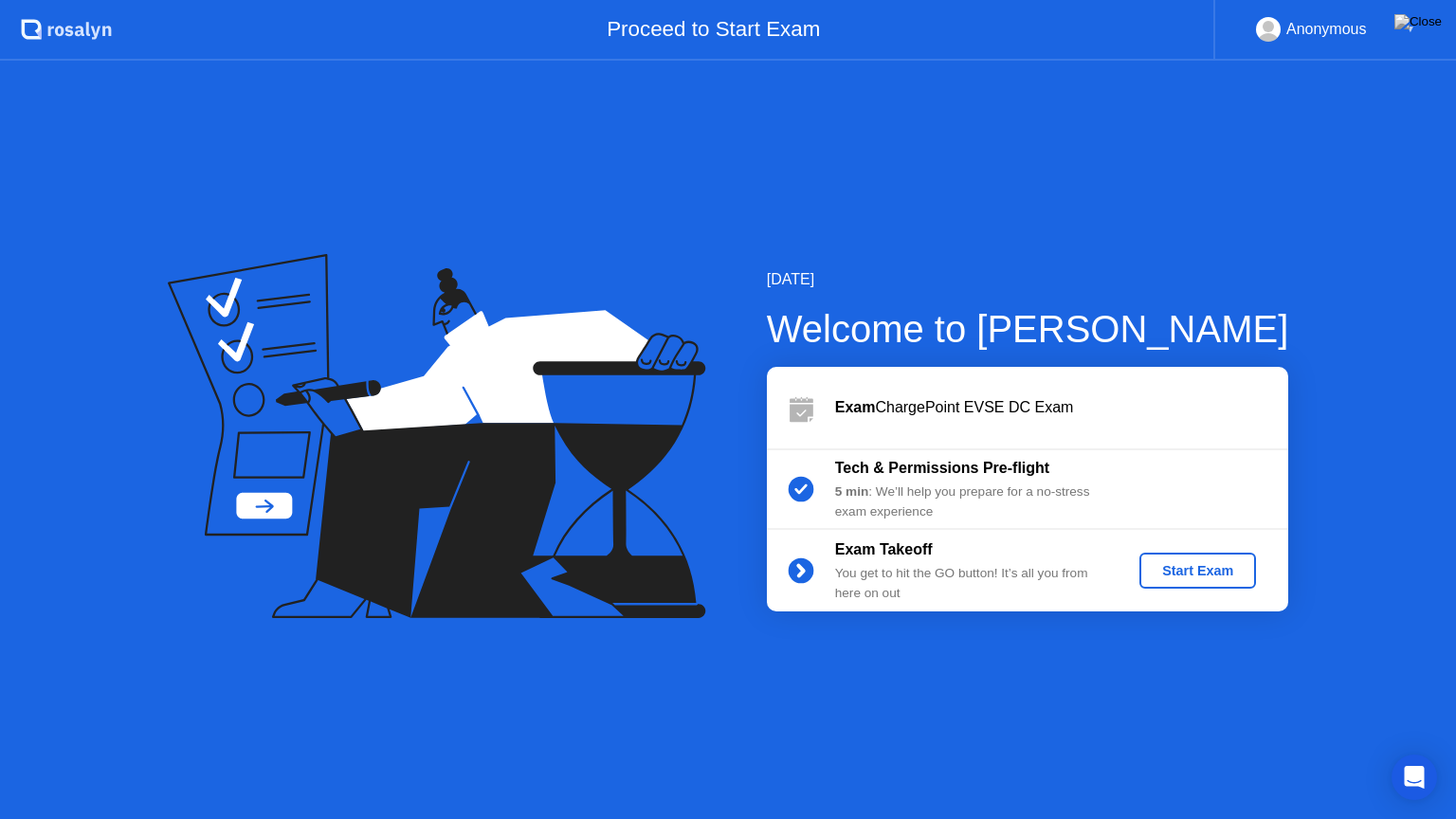
click at [1180, 567] on div "Start Exam" at bounding box center [1197, 569] width 102 height 15
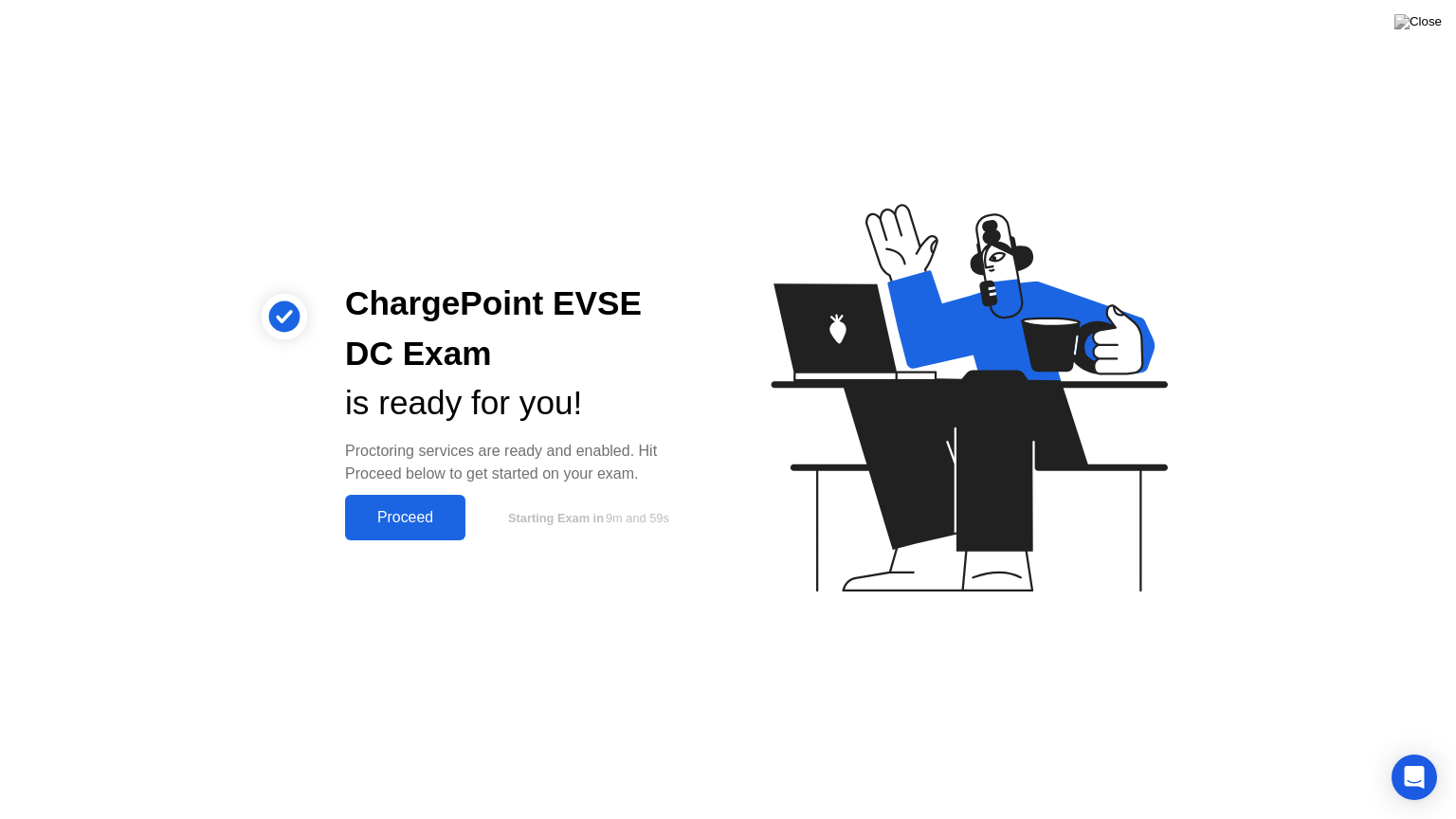
click at [434, 509] on div "Proceed" at bounding box center [405, 517] width 109 height 17
